Goal: Transaction & Acquisition: Purchase product/service

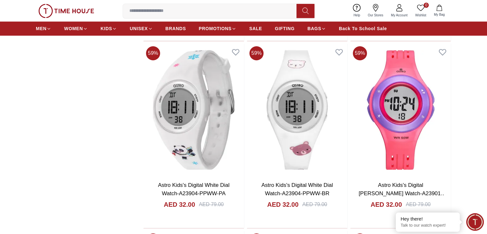
scroll to position [737, 0]
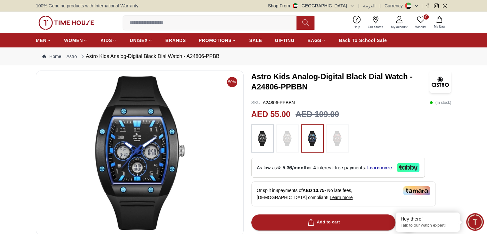
scroll to position [64, 0]
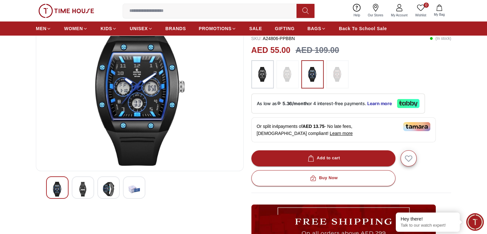
click at [138, 90] on img at bounding box center [139, 89] width 197 height 154
click at [55, 189] on img at bounding box center [58, 189] width 12 height 15
click at [84, 185] on img at bounding box center [83, 189] width 12 height 15
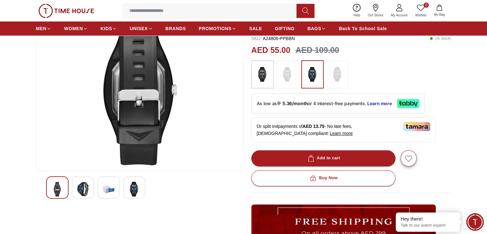
click at [87, 189] on img at bounding box center [83, 189] width 12 height 15
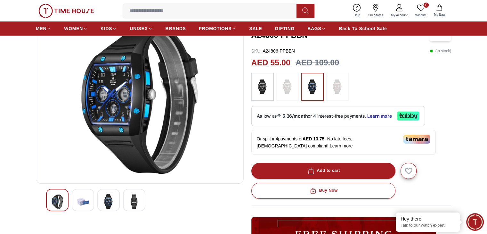
scroll to position [32, 0]
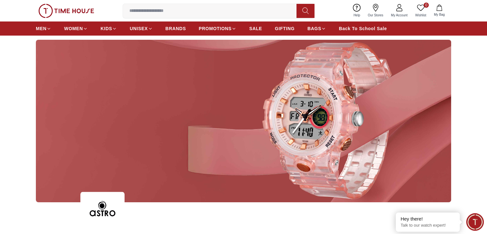
scroll to position [737, 0]
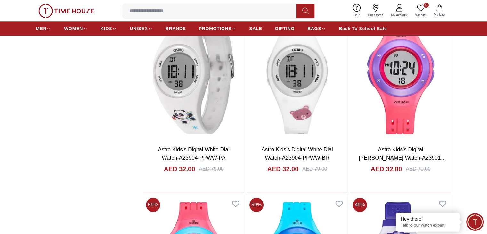
scroll to position [737, 0]
